Goal: Check status: Check status

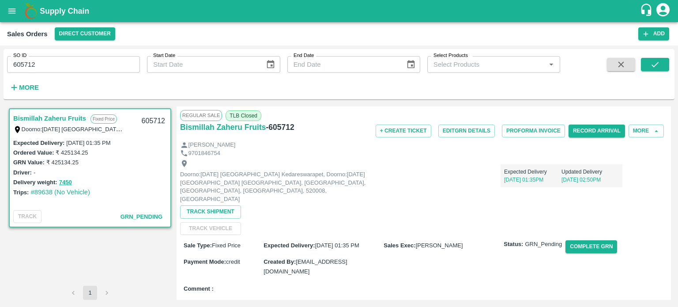
click at [76, 61] on input "605712" at bounding box center [73, 64] width 133 height 17
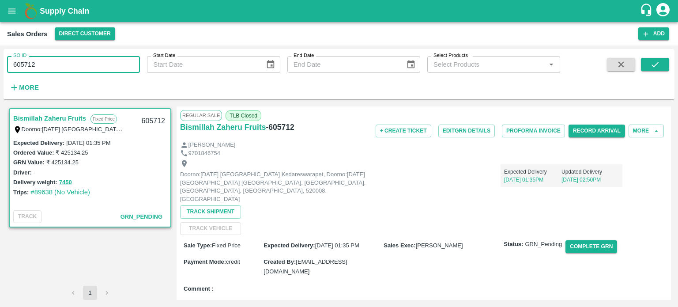
click at [76, 61] on input "605712" at bounding box center [73, 64] width 133 height 17
paste input "text"
click at [652, 68] on icon "submit" at bounding box center [655, 65] width 10 height 10
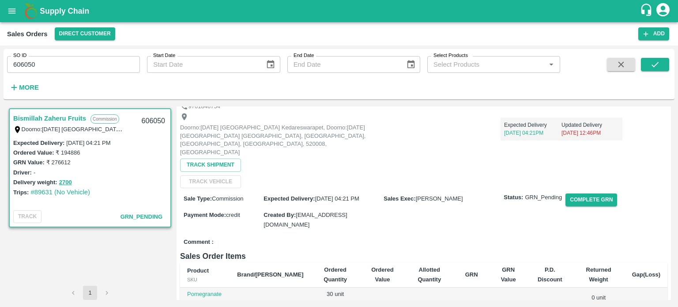
scroll to position [47, 0]
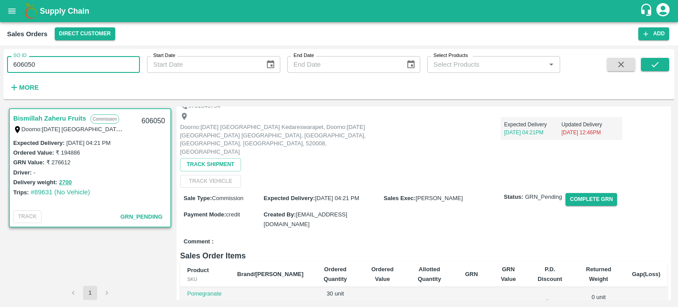
click at [74, 61] on input "606050" at bounding box center [73, 64] width 133 height 17
paste input "text"
type input "606780"
click at [662, 60] on button "submit" at bounding box center [654, 64] width 28 height 13
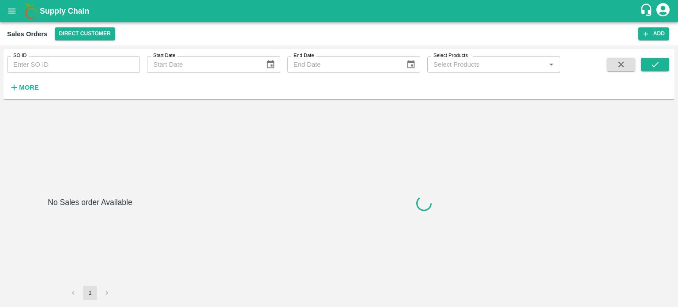
type input "606780"
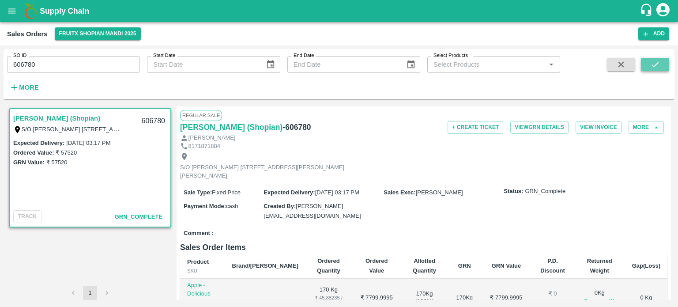
click at [660, 61] on button "submit" at bounding box center [654, 64] width 28 height 13
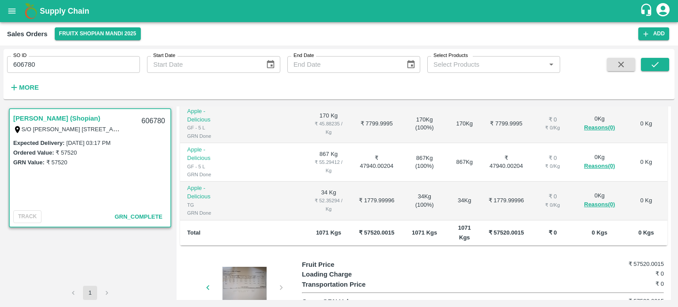
scroll to position [220, 0]
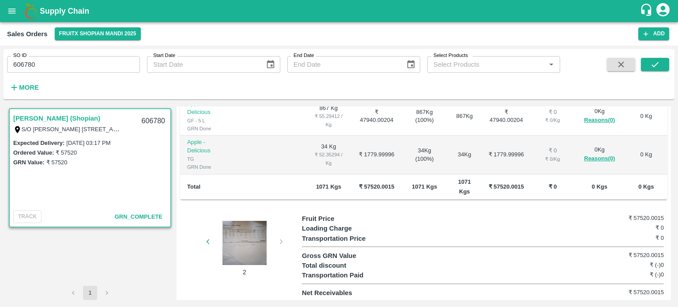
click at [241, 243] on div at bounding box center [244, 243] width 66 height 44
click at [45, 63] on input "606780" at bounding box center [73, 64] width 133 height 17
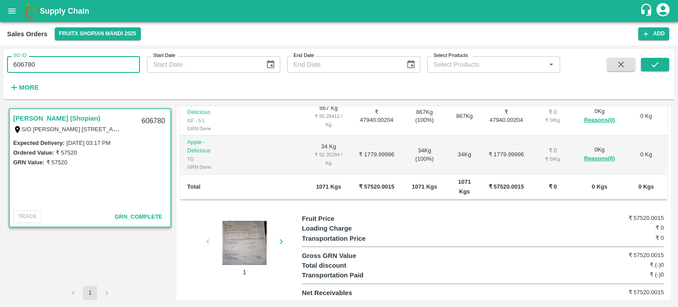
click at [45, 63] on input "606780" at bounding box center [73, 64] width 133 height 17
paste input "text"
type input "606050"
click at [660, 64] on button "submit" at bounding box center [654, 64] width 28 height 13
